Goal: Information Seeking & Learning: Check status

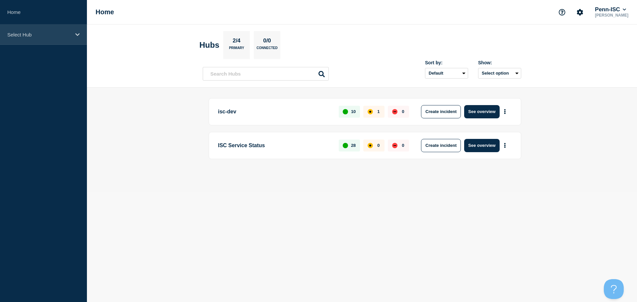
click at [34, 39] on div "Select Hub" at bounding box center [43, 35] width 87 height 20
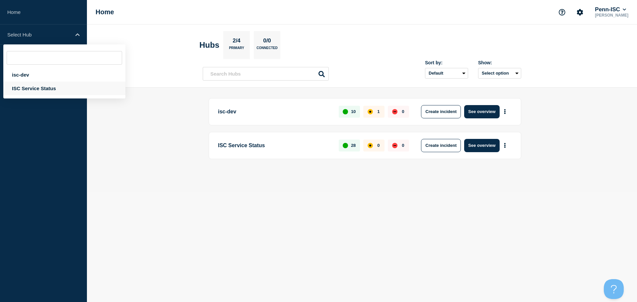
click at [32, 92] on div "ISC Service Status" at bounding box center [64, 89] width 122 height 14
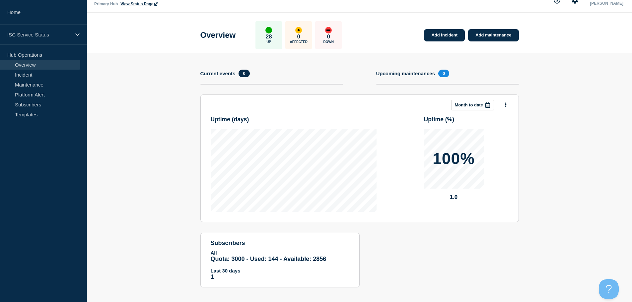
scroll to position [17, 0]
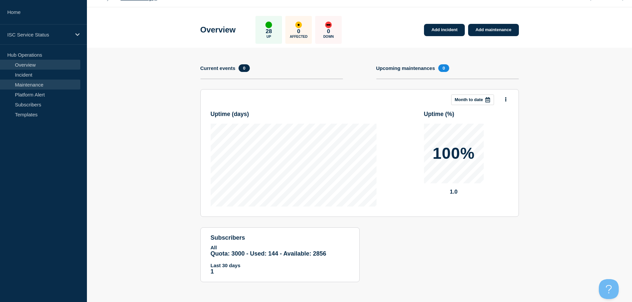
click at [27, 86] on link "Maintenance" at bounding box center [40, 85] width 80 height 10
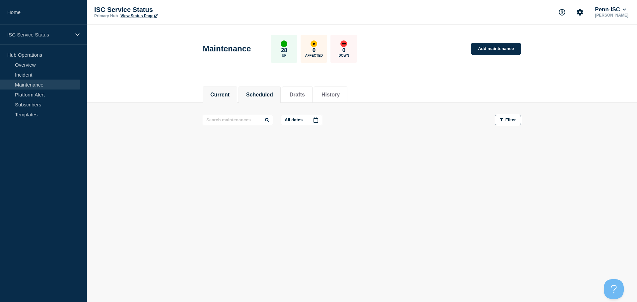
click at [265, 96] on button "Scheduled" at bounding box center [259, 95] width 27 height 6
click at [347, 92] on li "History" at bounding box center [331, 95] width 34 height 16
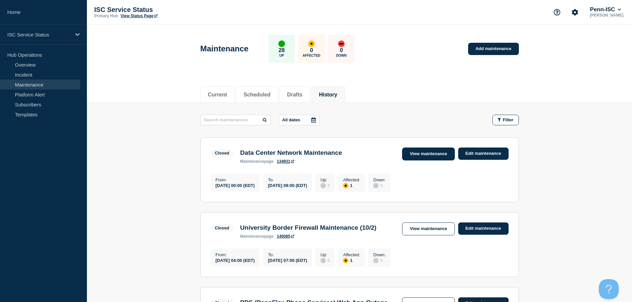
click at [423, 148] on link "View maintenance" at bounding box center [428, 154] width 52 height 13
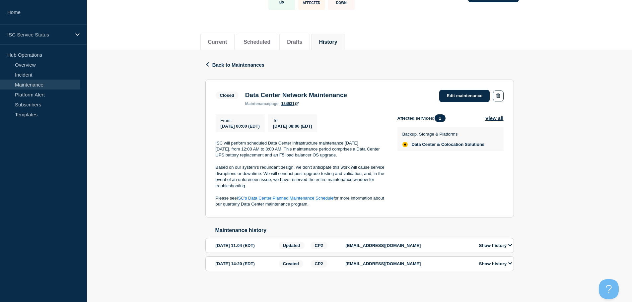
scroll to position [57, 0]
click at [488, 242] on div "Show history" at bounding box center [494, 246] width 40 height 8
click at [490, 246] on button "Show history" at bounding box center [495, 246] width 37 height 6
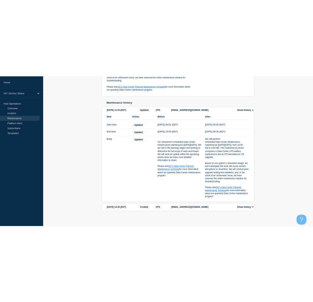
scroll to position [234, 0]
